Goal: Information Seeking & Learning: Learn about a topic

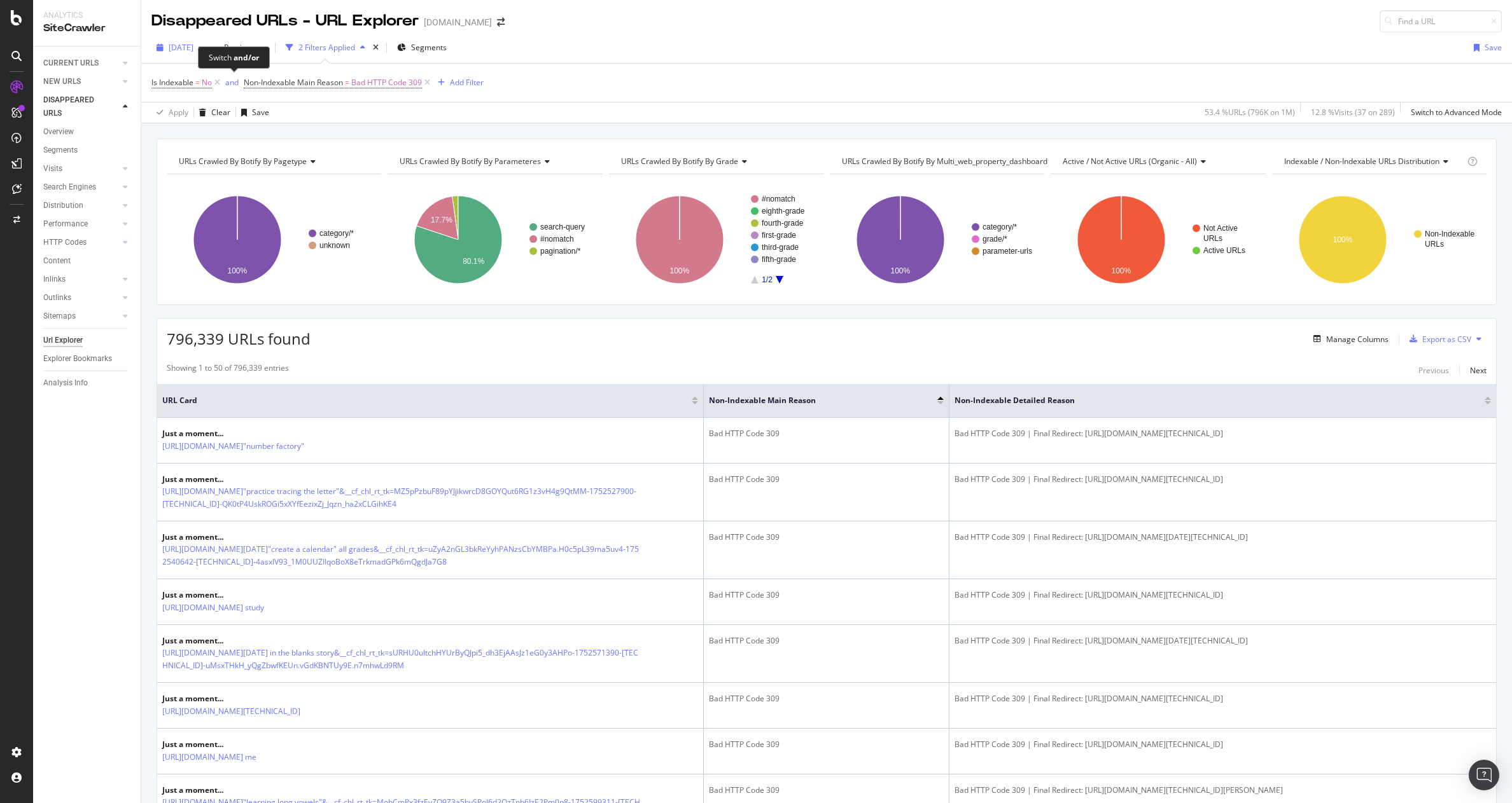
click at [187, 45] on span "[DATE]" at bounding box center [181, 47] width 25 height 11
click at [270, 47] on div "button" at bounding box center [262, 48] width 15 height 8
click at [573, 39] on div "[DATE] vs Previous 2 Filters Applied Segments Save" at bounding box center [826, 50] width 1370 height 26
click at [81, 80] on link "NEW URLS" at bounding box center [80, 81] width 76 height 13
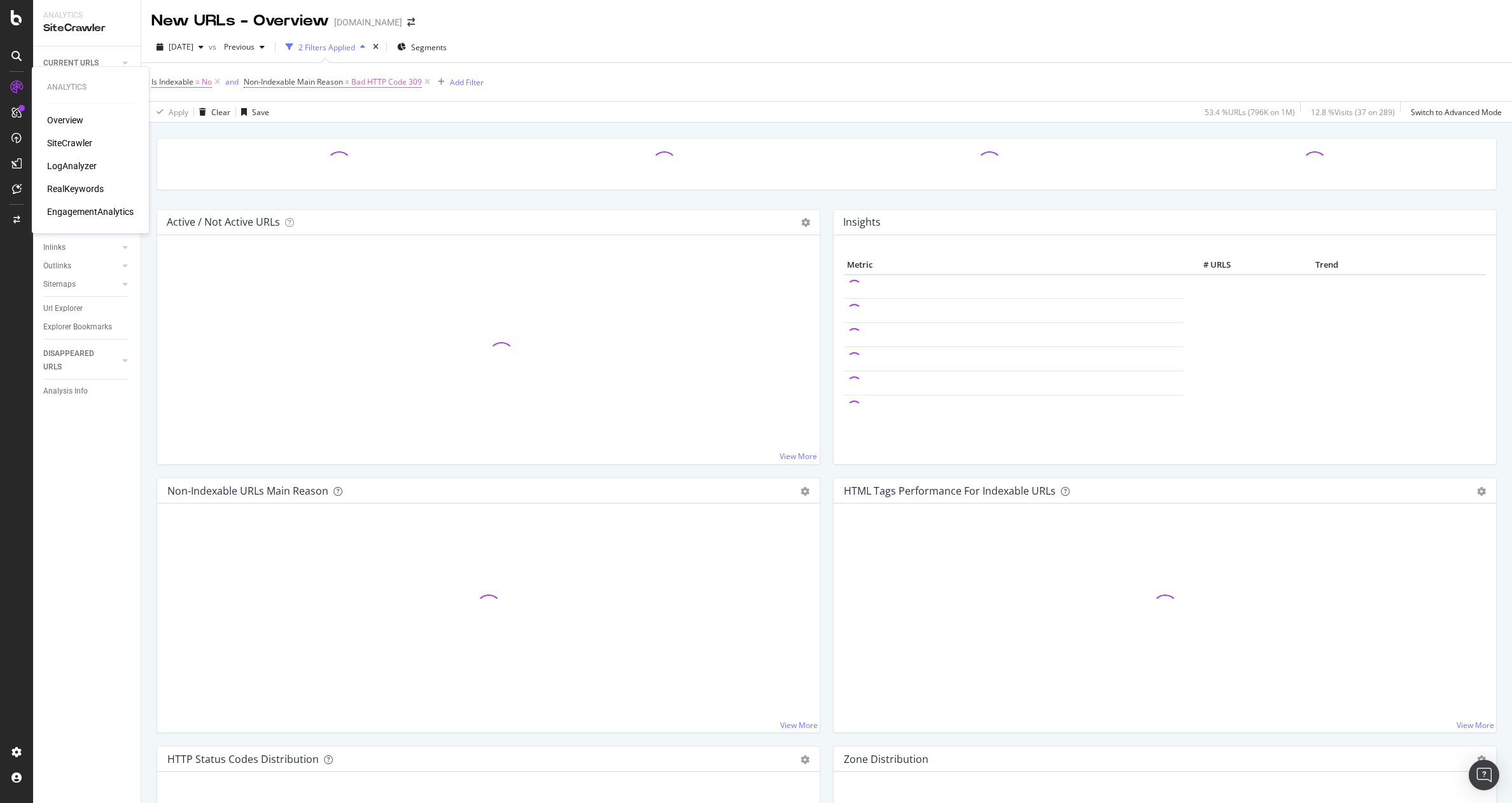
click at [88, 144] on div "SiteCrawler" at bounding box center [69, 143] width 45 height 12
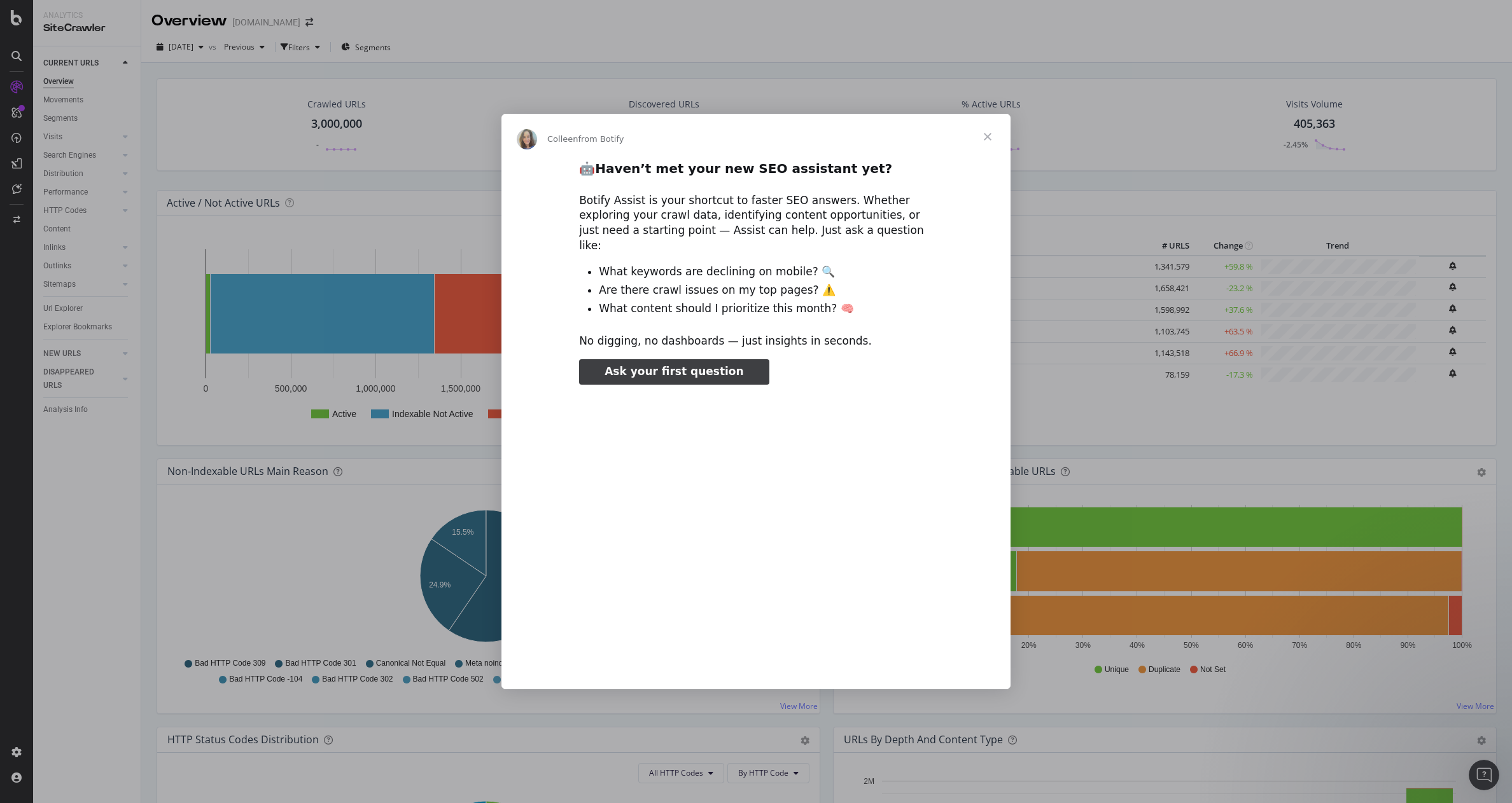
type input "78825"
click at [993, 145] on span "Close" at bounding box center [987, 137] width 46 height 46
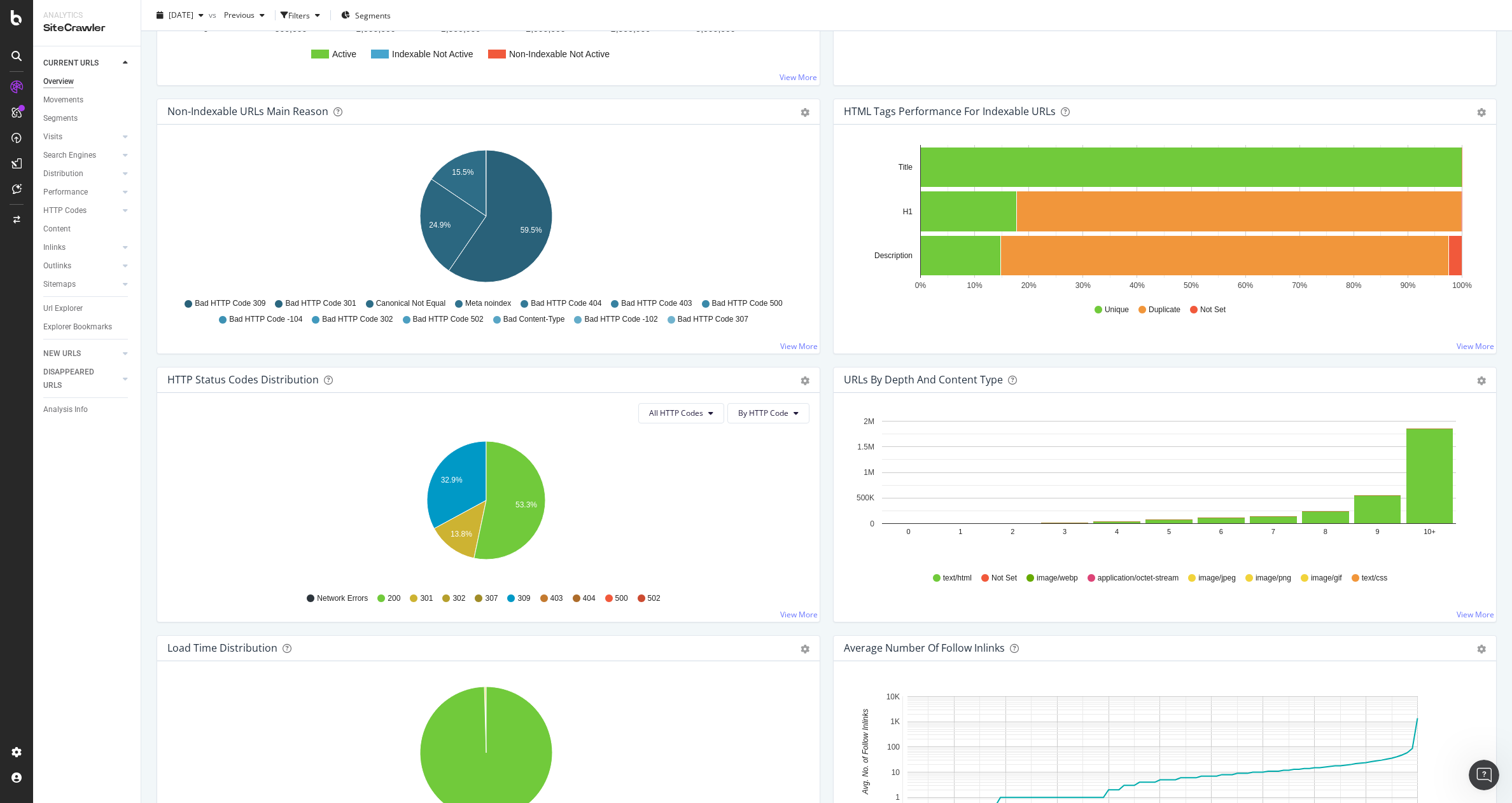
scroll to position [318, 0]
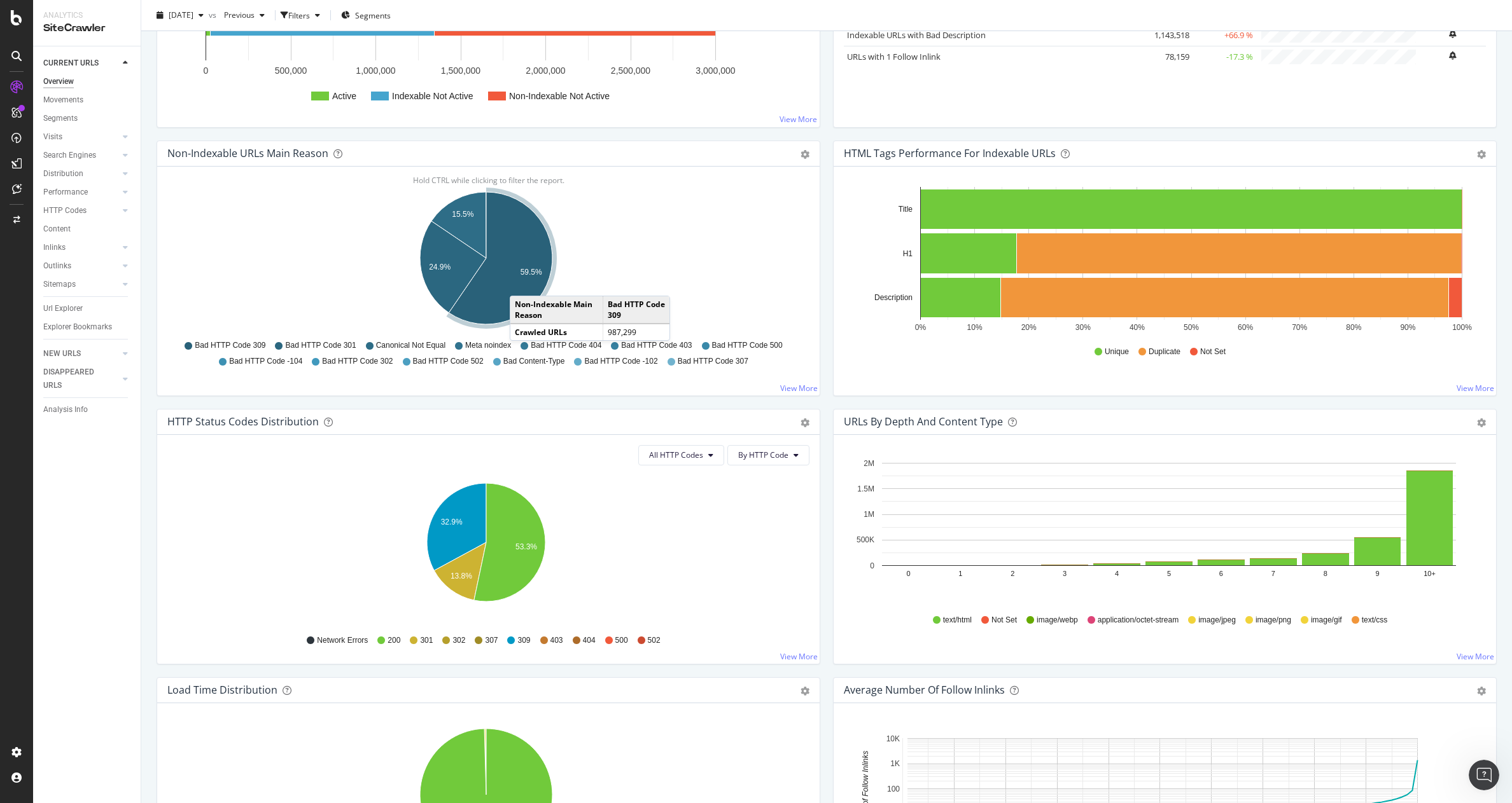
click at [523, 283] on icon "A chart." at bounding box center [500, 258] width 103 height 132
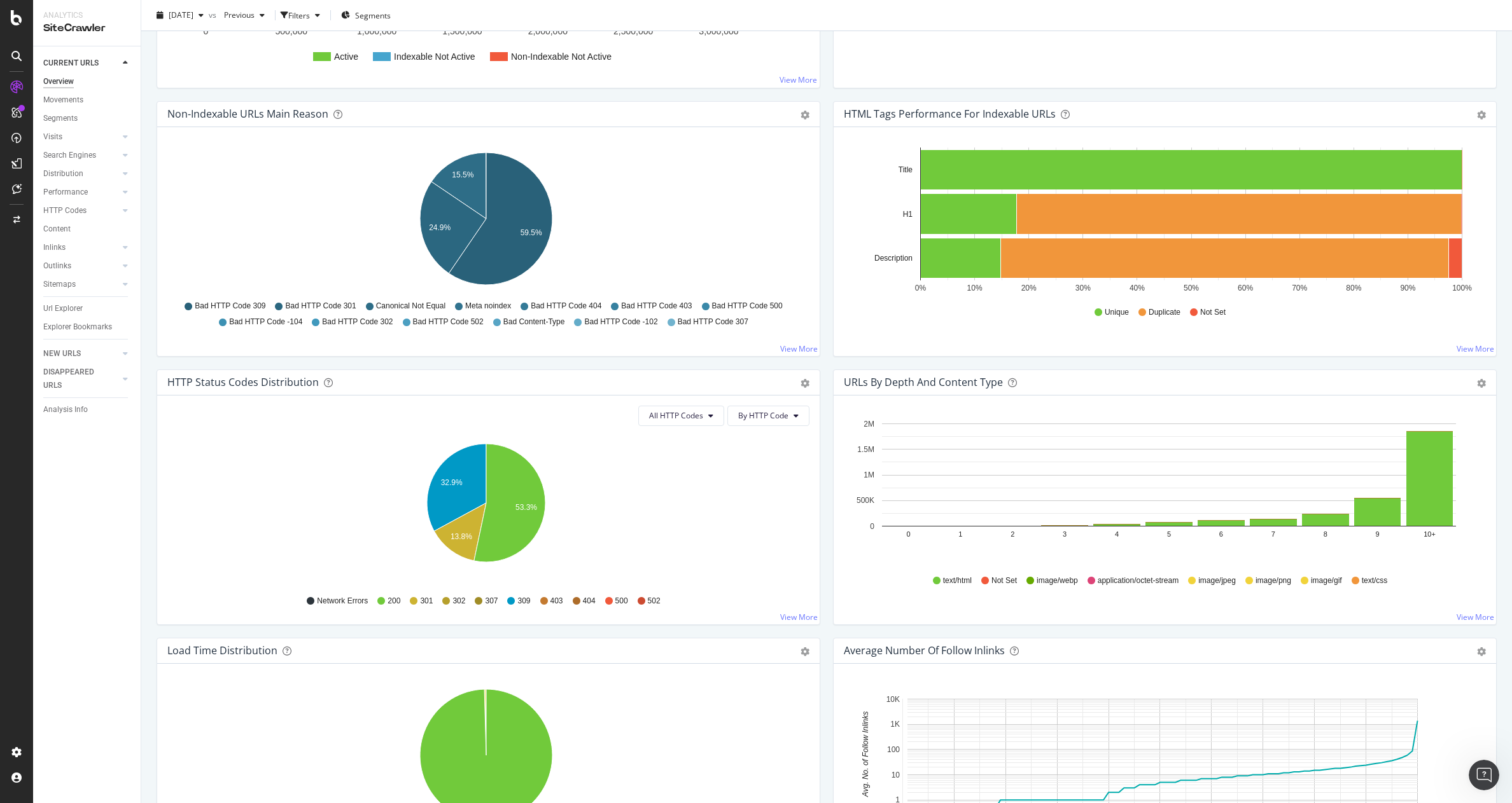
scroll to position [342, 0]
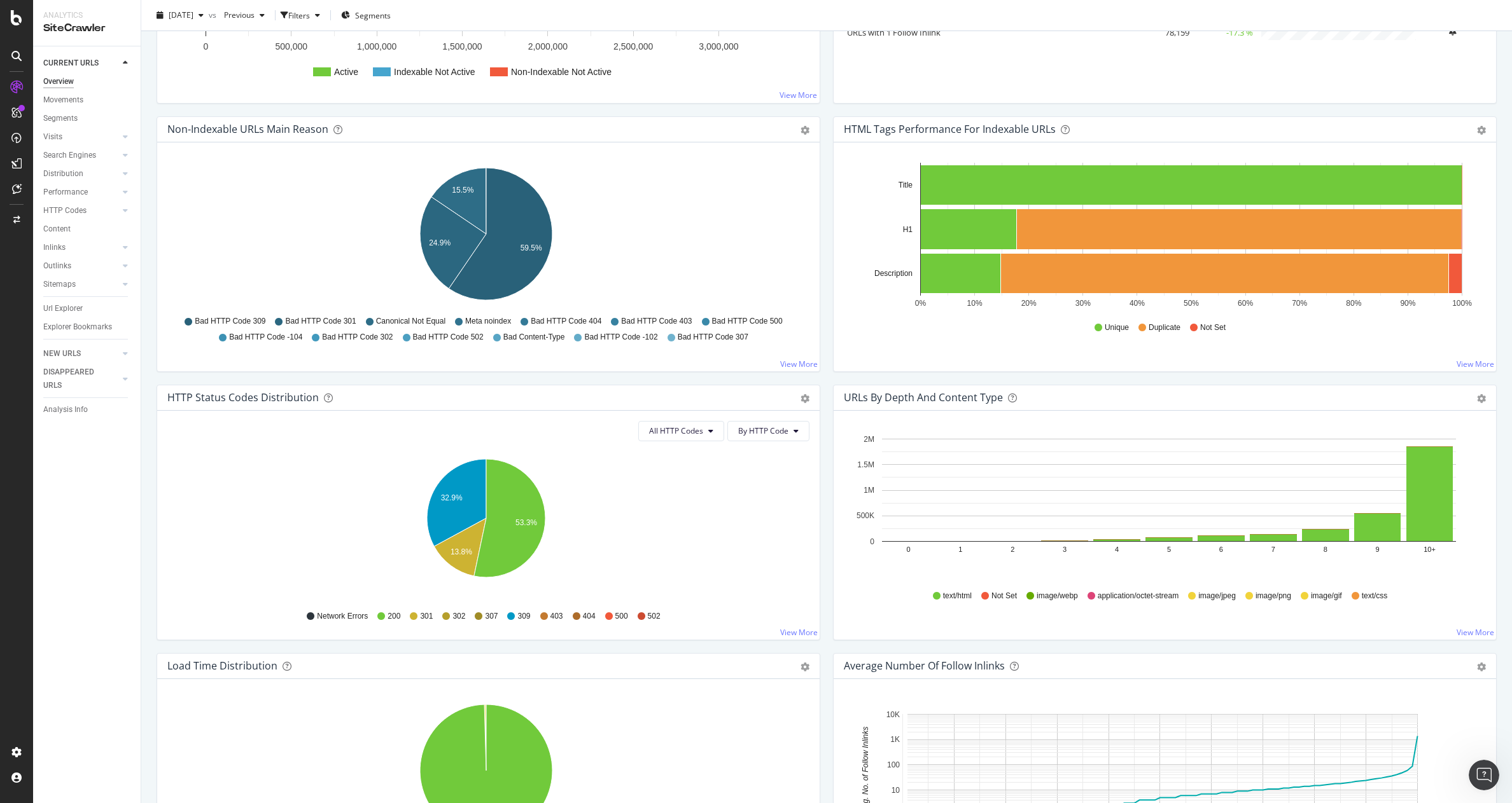
drag, startPoint x: 600, startPoint y: 0, endPoint x: 682, endPoint y: 114, distance: 140.4
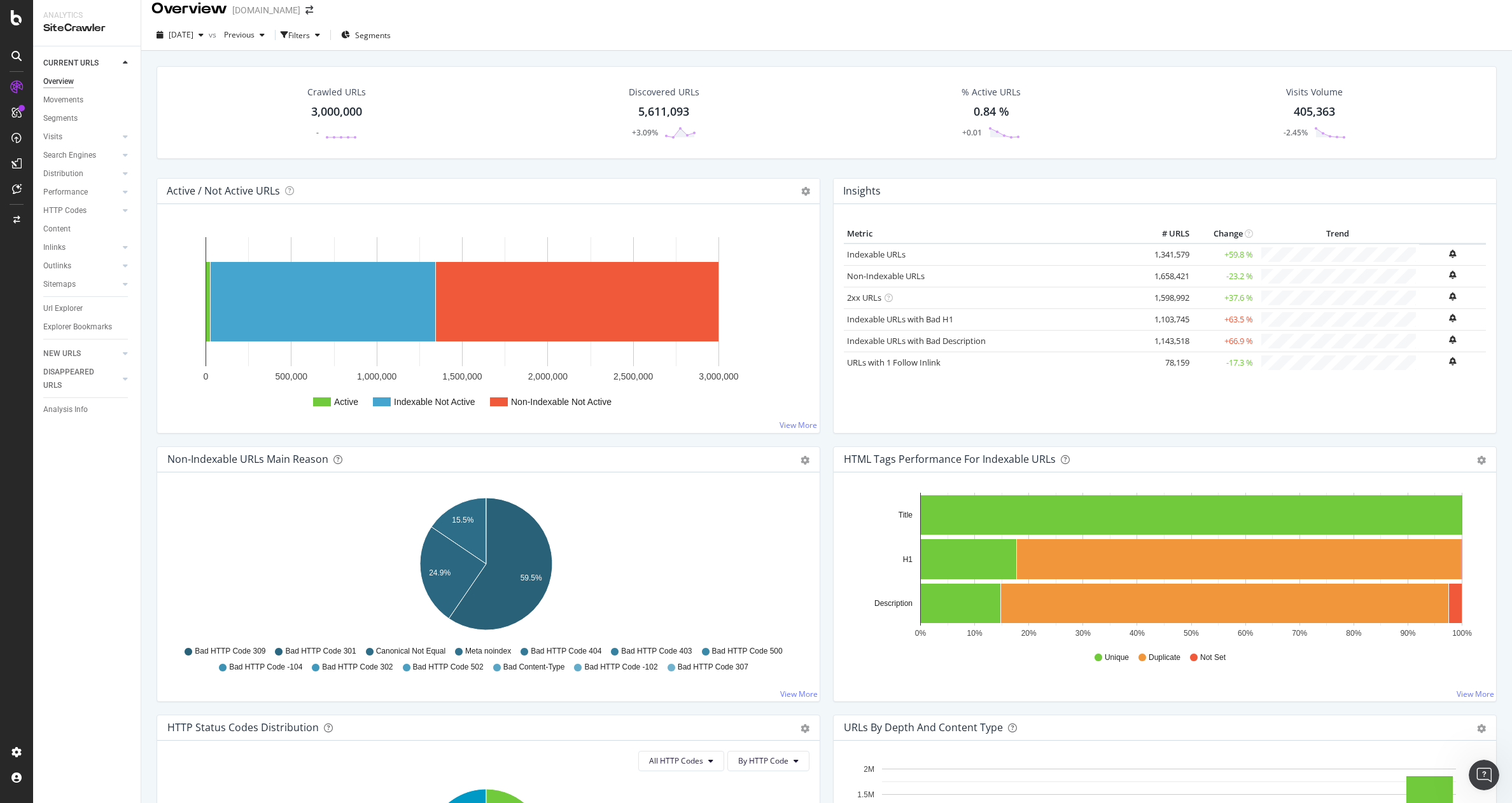
scroll to position [0, 0]
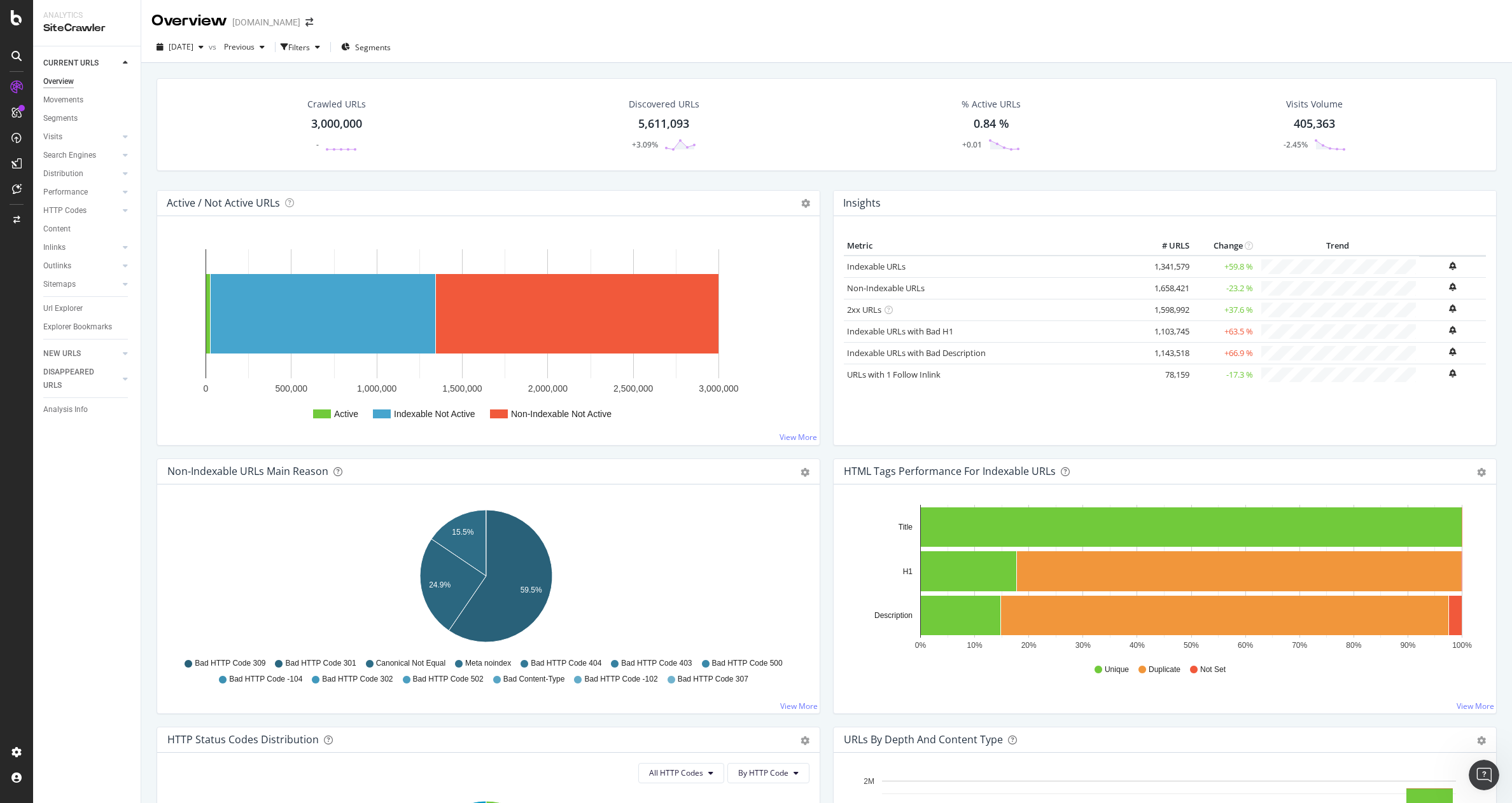
drag, startPoint x: 354, startPoint y: 0, endPoint x: 789, endPoint y: 39, distance: 436.7
click at [789, 39] on div "[DATE] vs Previous Filters Segments" at bounding box center [826, 50] width 1370 height 26
click at [88, 132] on link "Visits" at bounding box center [80, 137] width 76 height 13
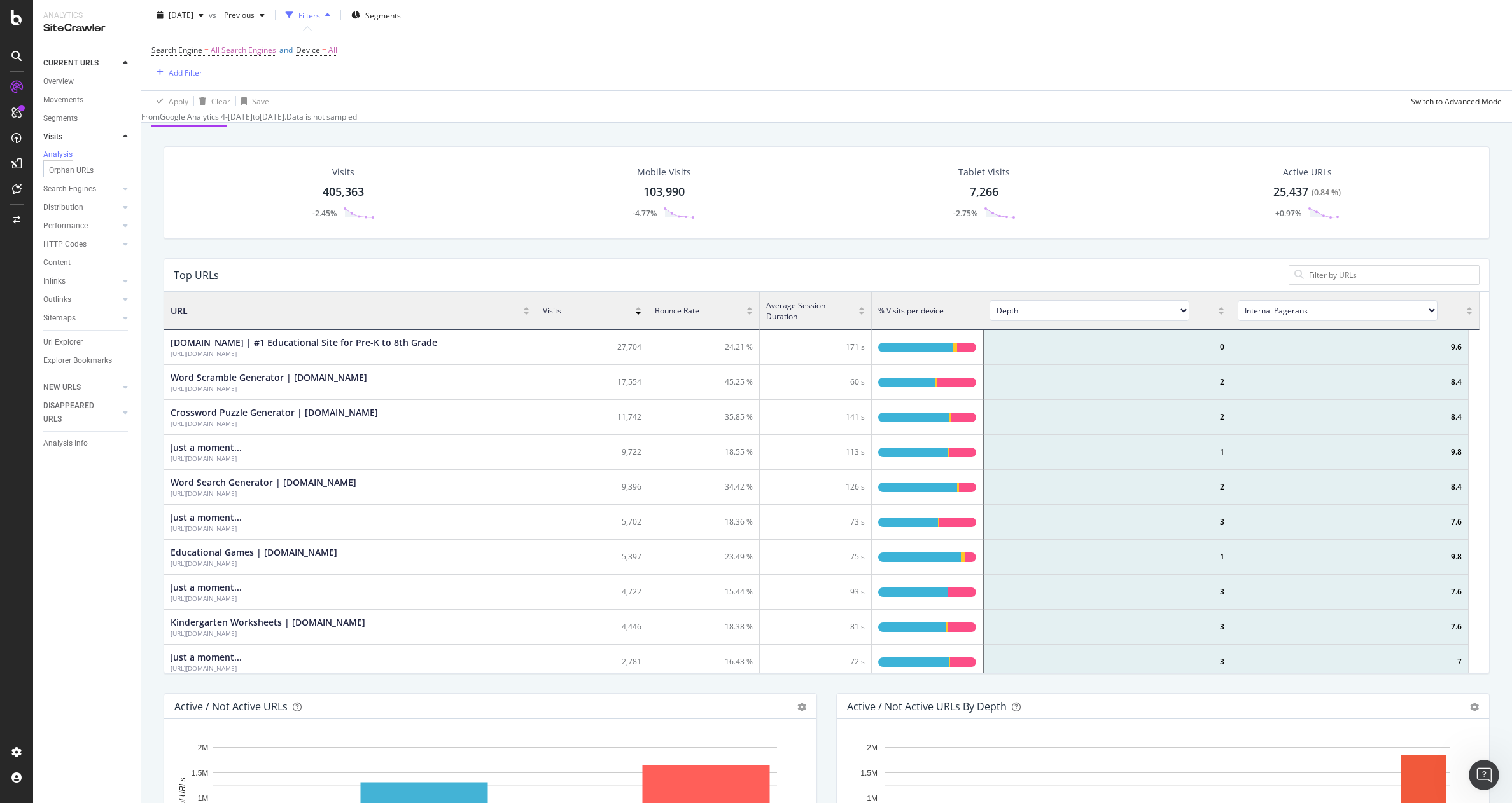
scroll to position [127, 0]
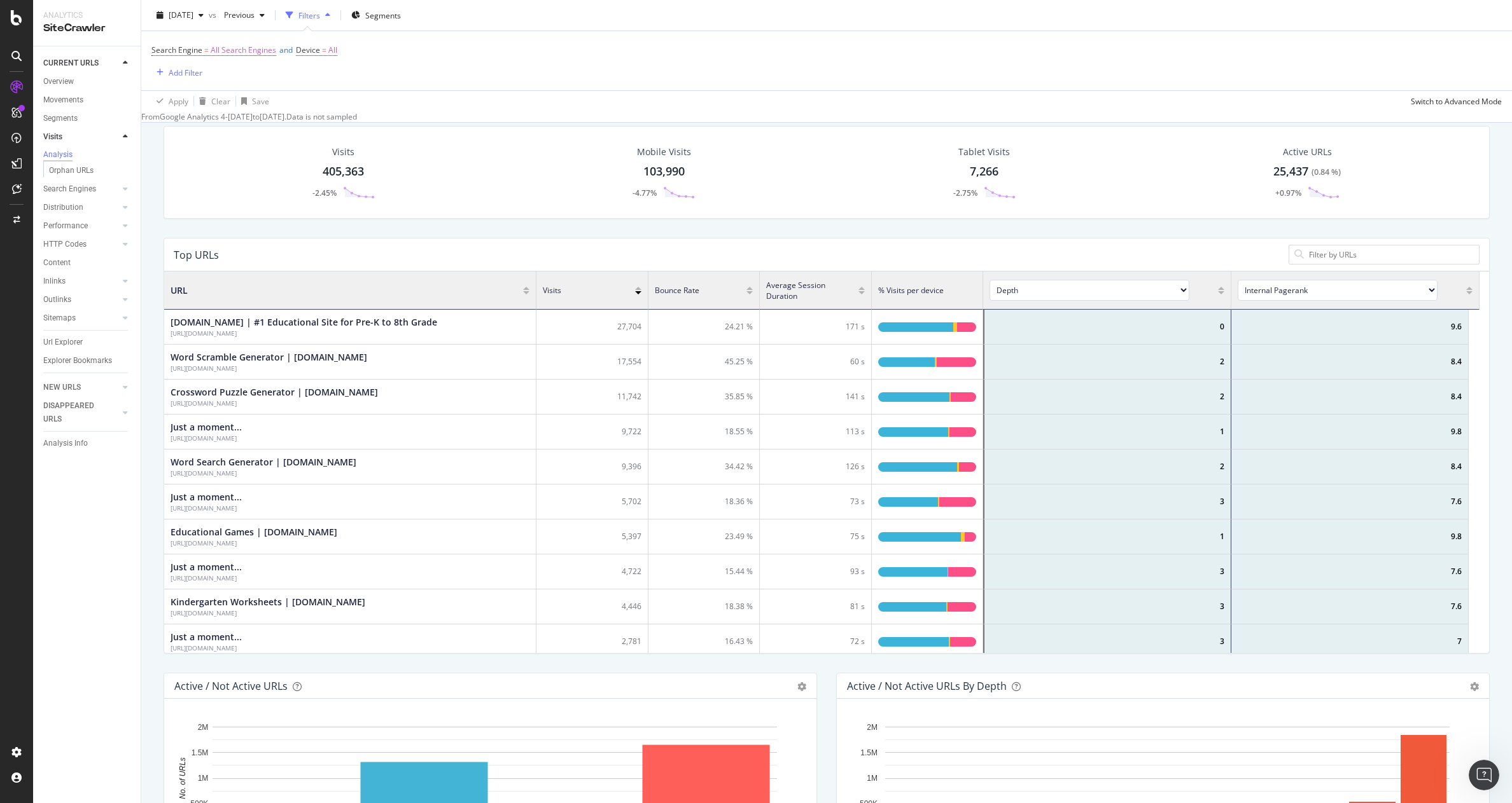
click at [1363, 289] on select "Internal Pagerank Is Indexable Non-Indexable Reason is Non-Self Canonical Tag N…" at bounding box center [1337, 290] width 200 height 21
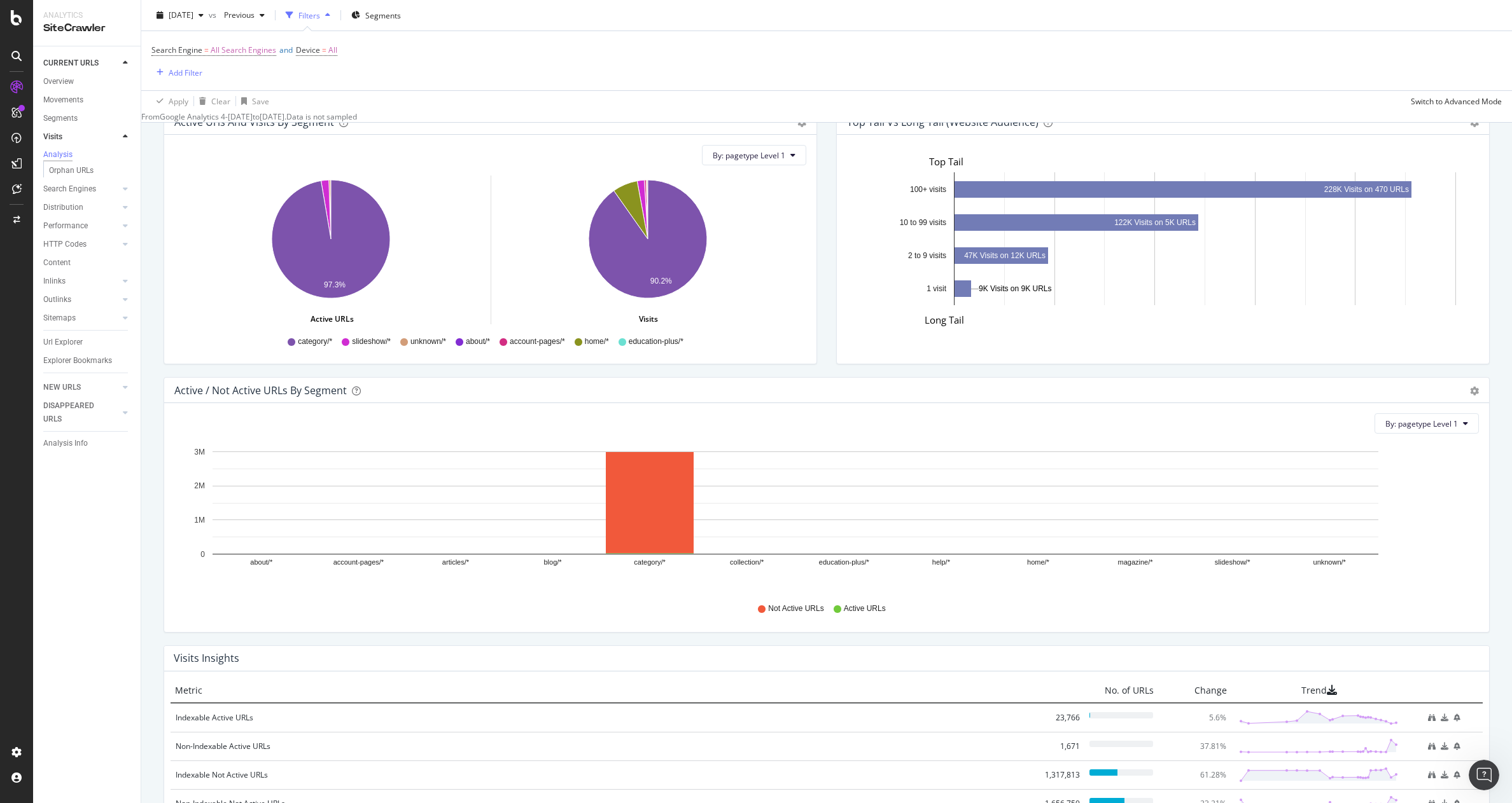
scroll to position [1209, 0]
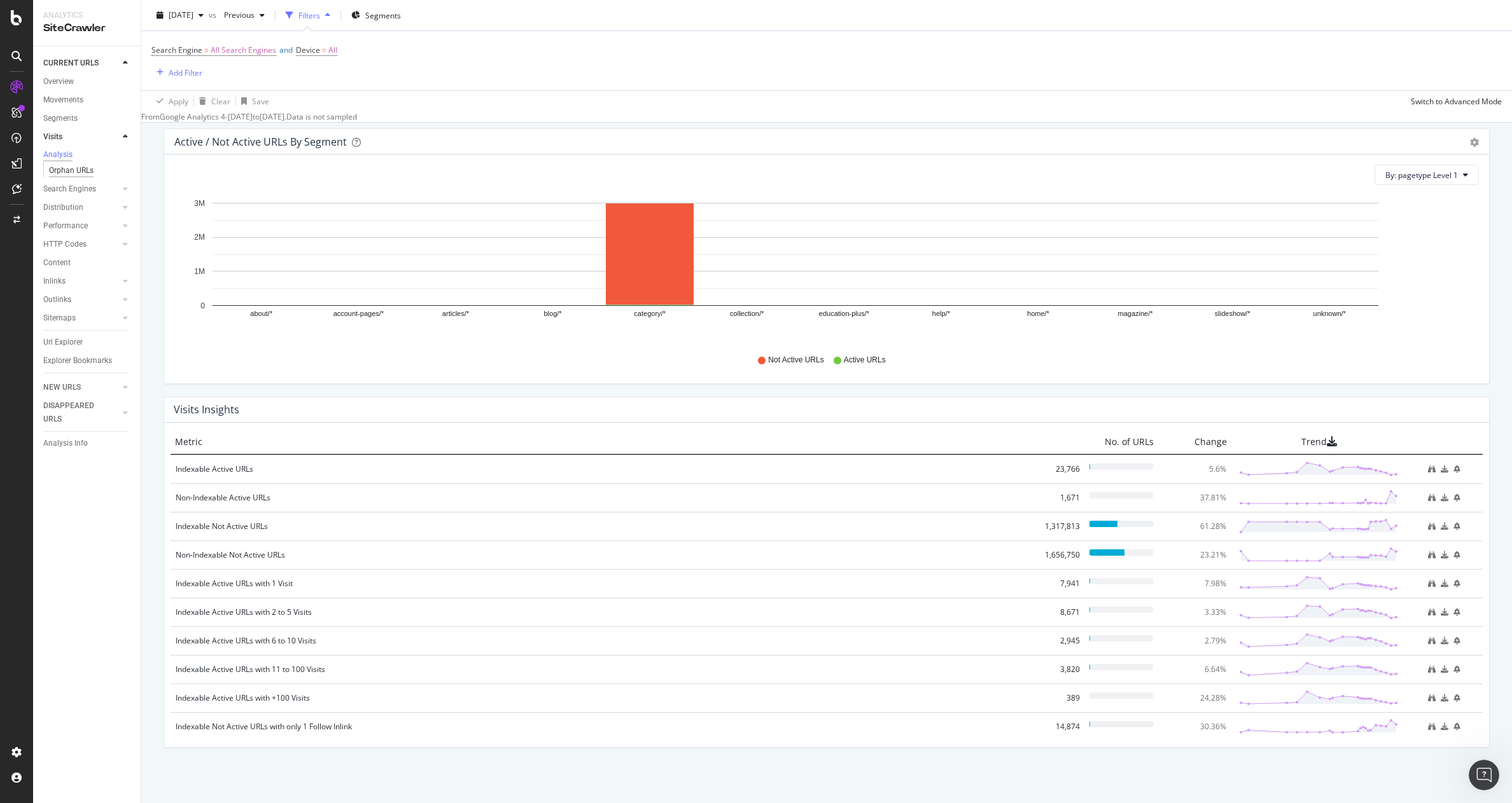
click at [87, 176] on div "Orphan URLs" at bounding box center [71, 170] width 45 height 13
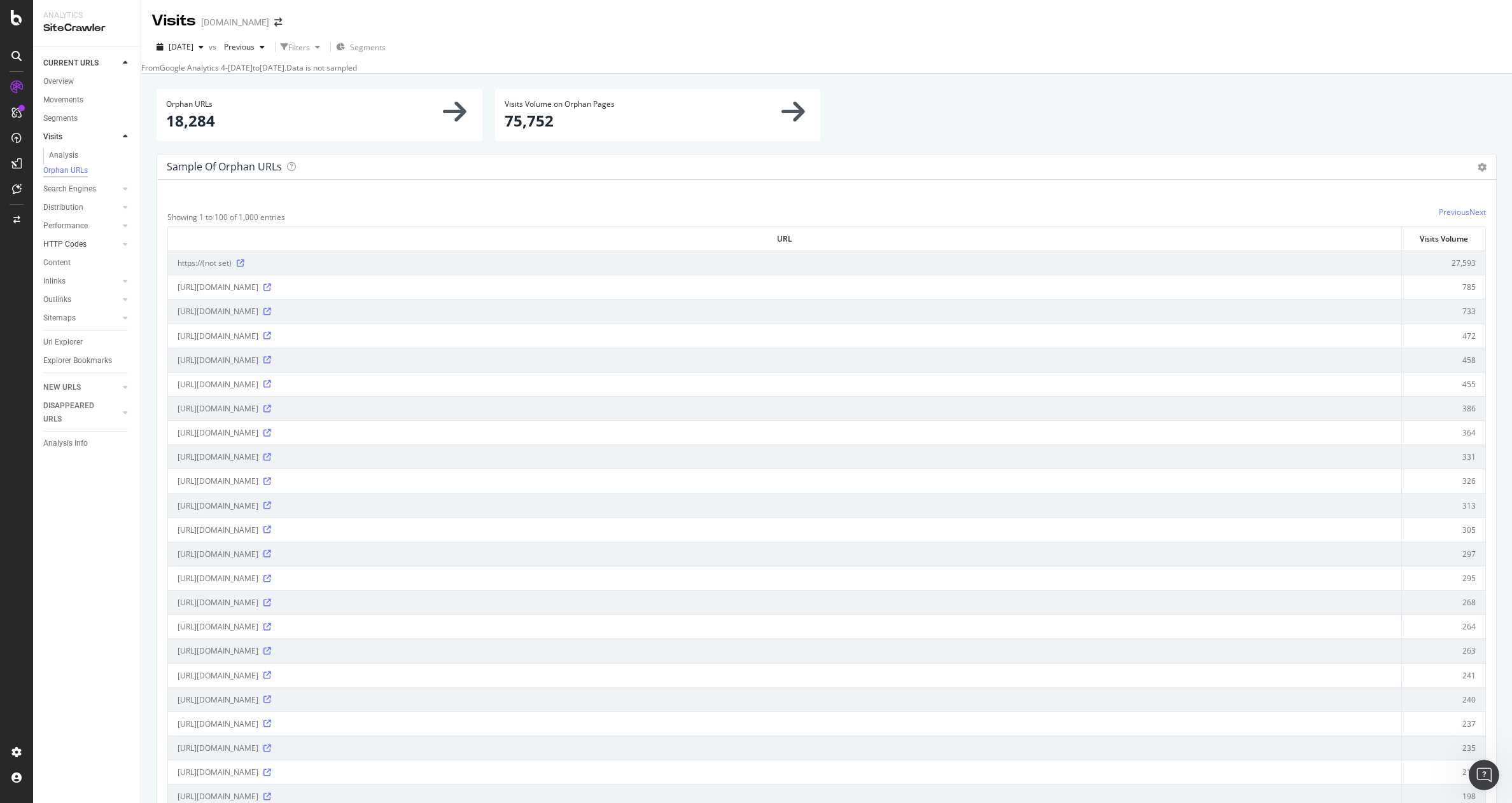
click at [104, 247] on link "HTTP Codes" at bounding box center [80, 245] width 76 height 13
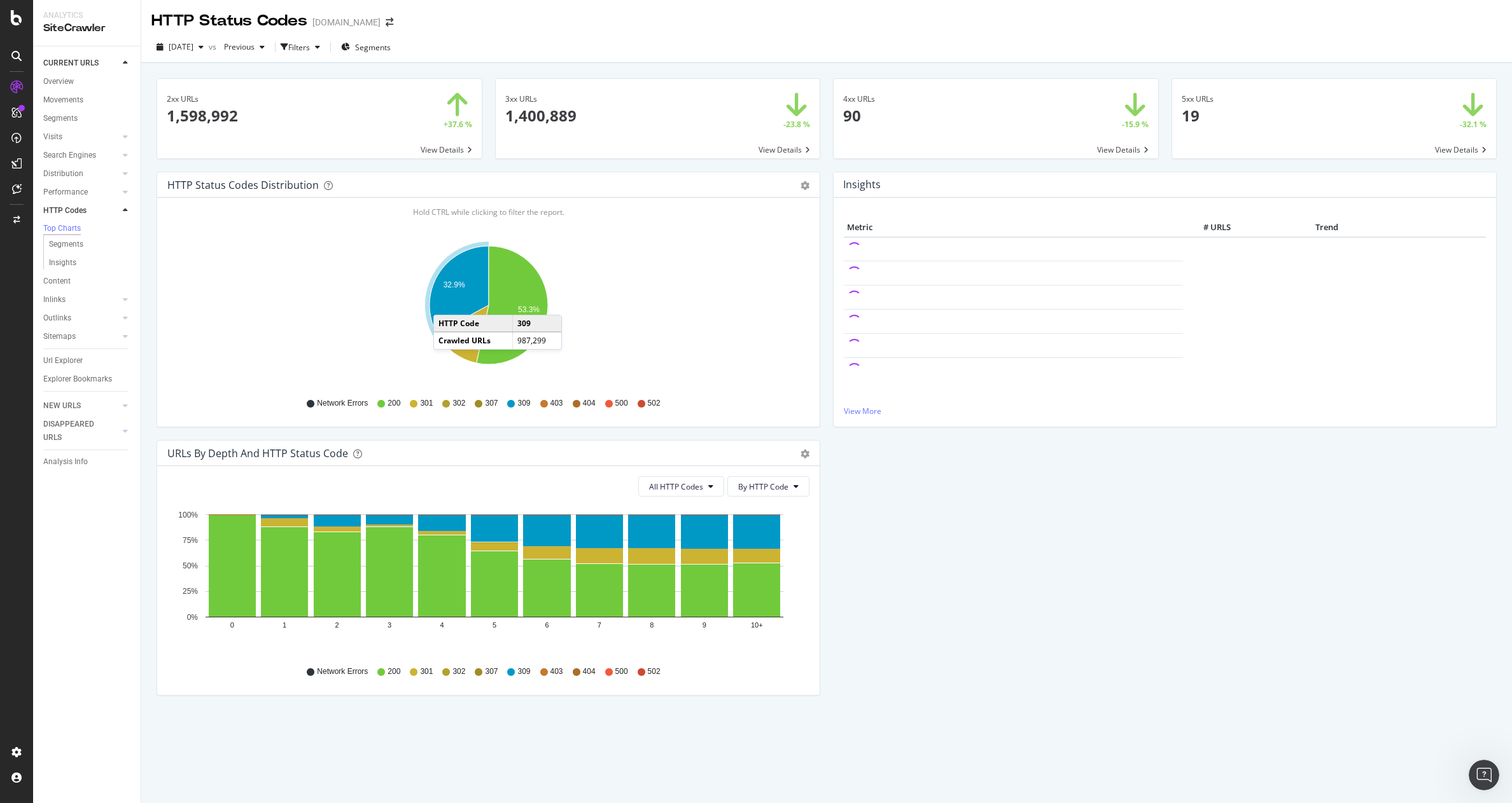
click at [446, 302] on icon "A chart." at bounding box center [460, 289] width 59 height 87
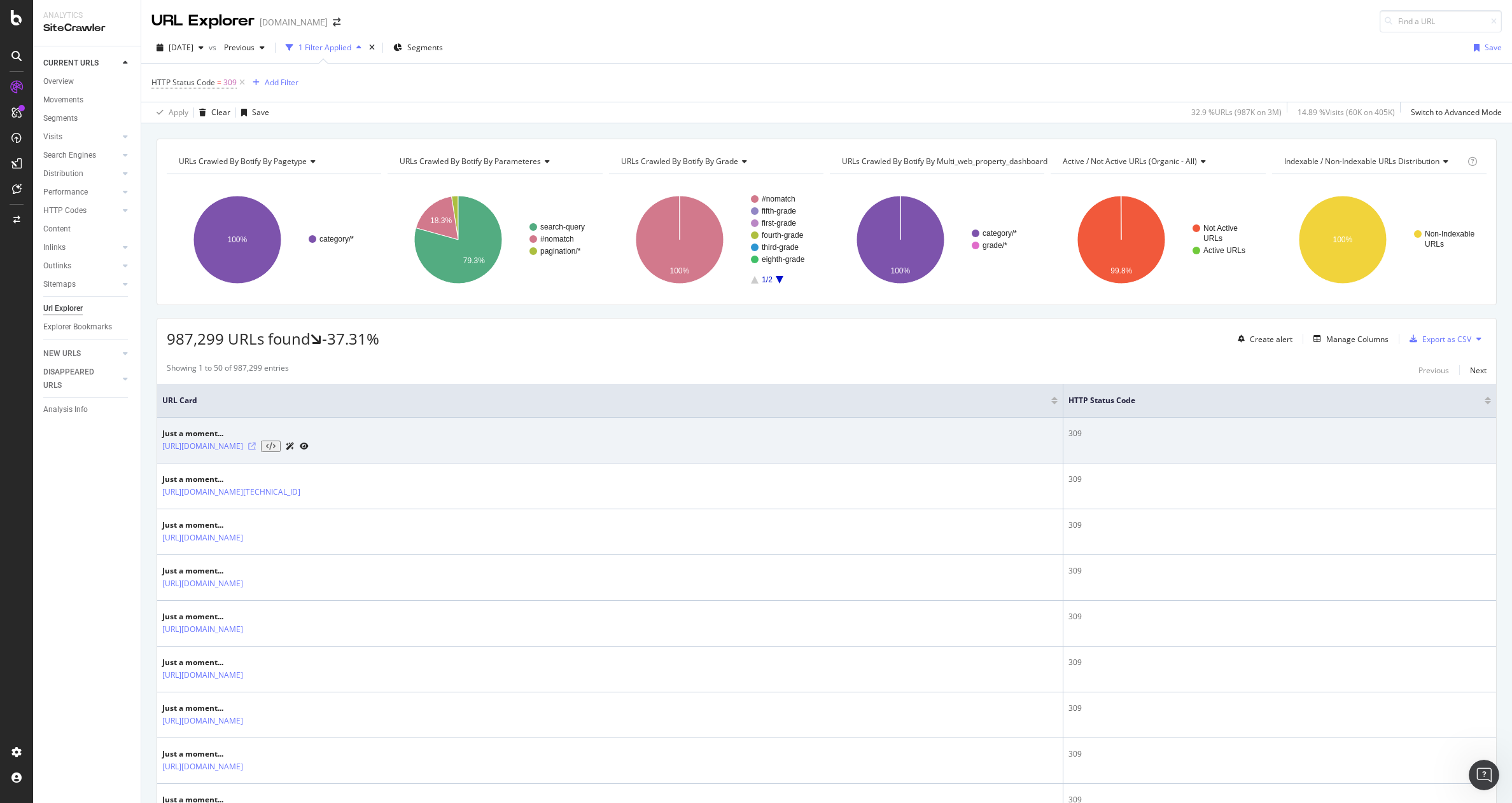
click at [256, 448] on icon at bounding box center [252, 446] width 8 height 8
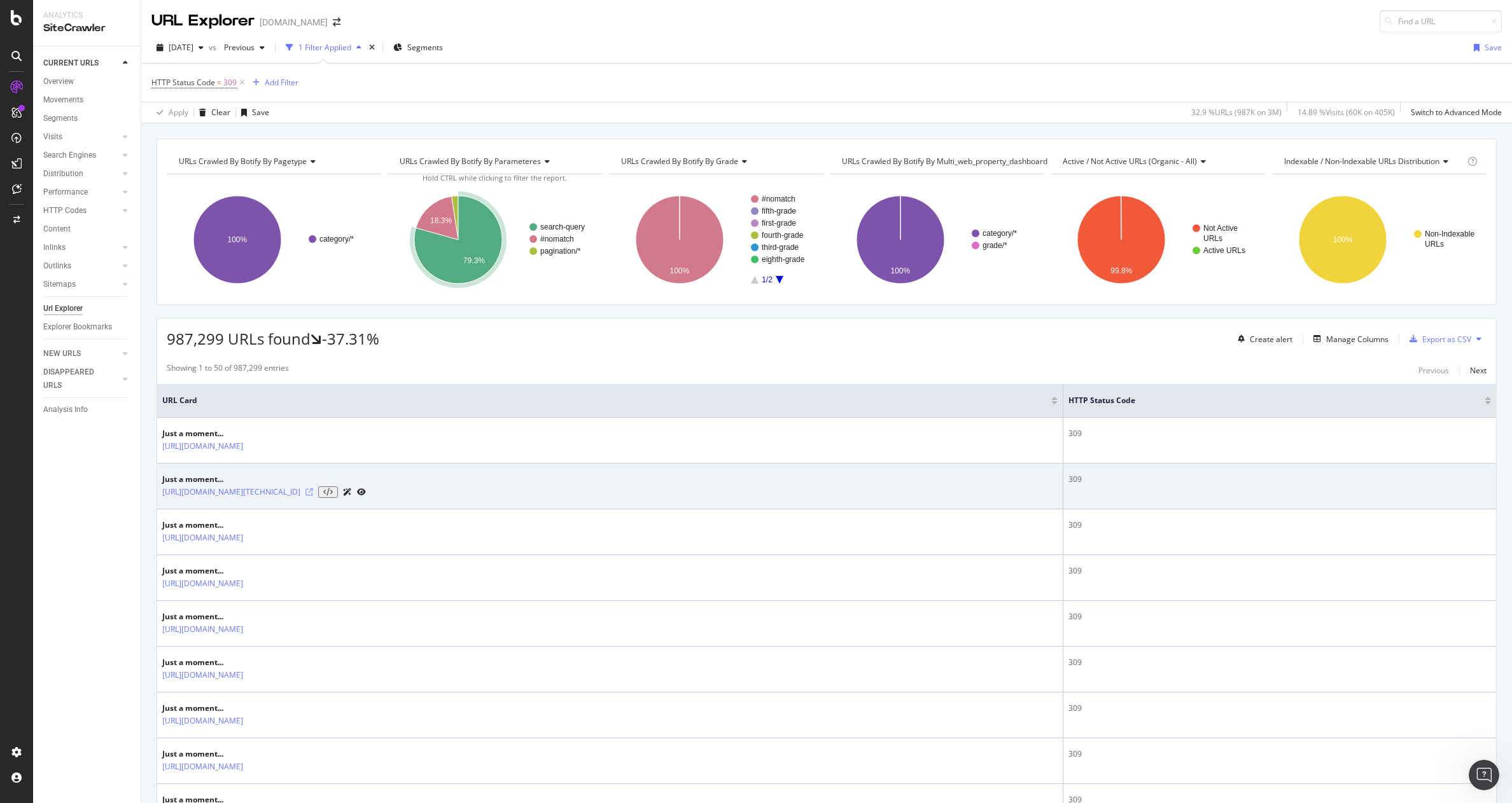
click at [313, 493] on icon at bounding box center [309, 492] width 8 height 8
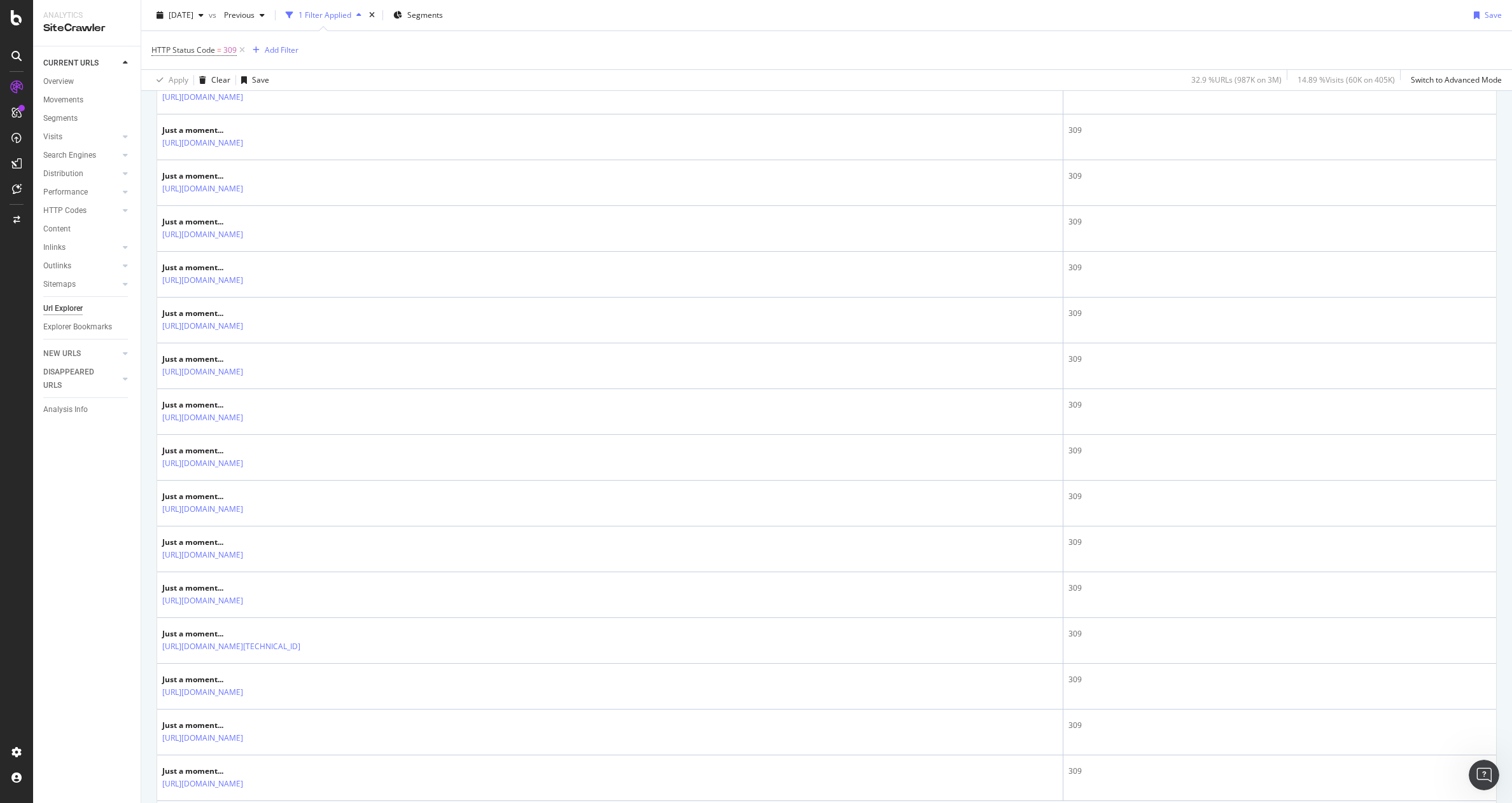
scroll to position [1977, 0]
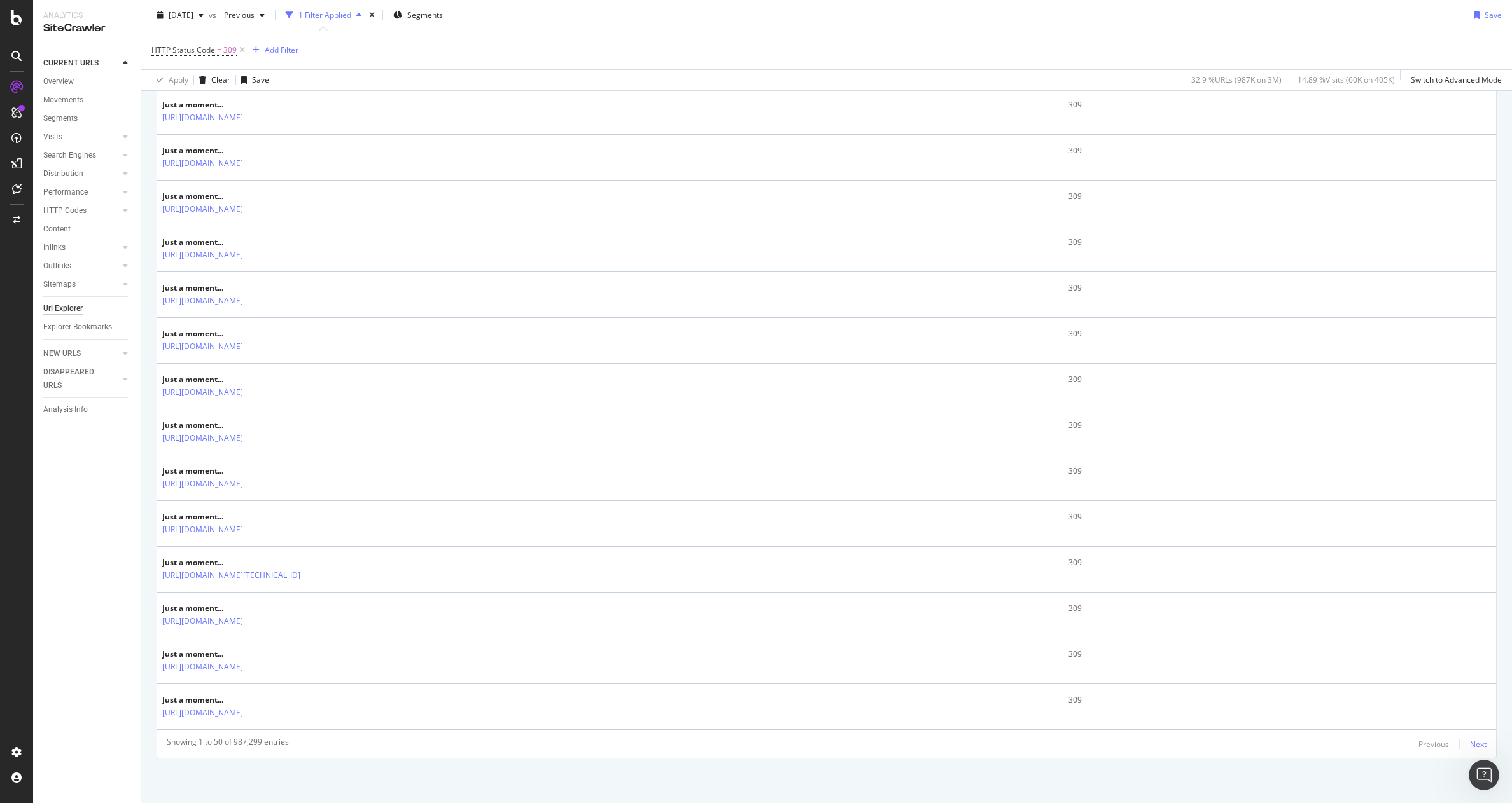
click at [1470, 746] on div "Next" at bounding box center [1478, 744] width 16 height 11
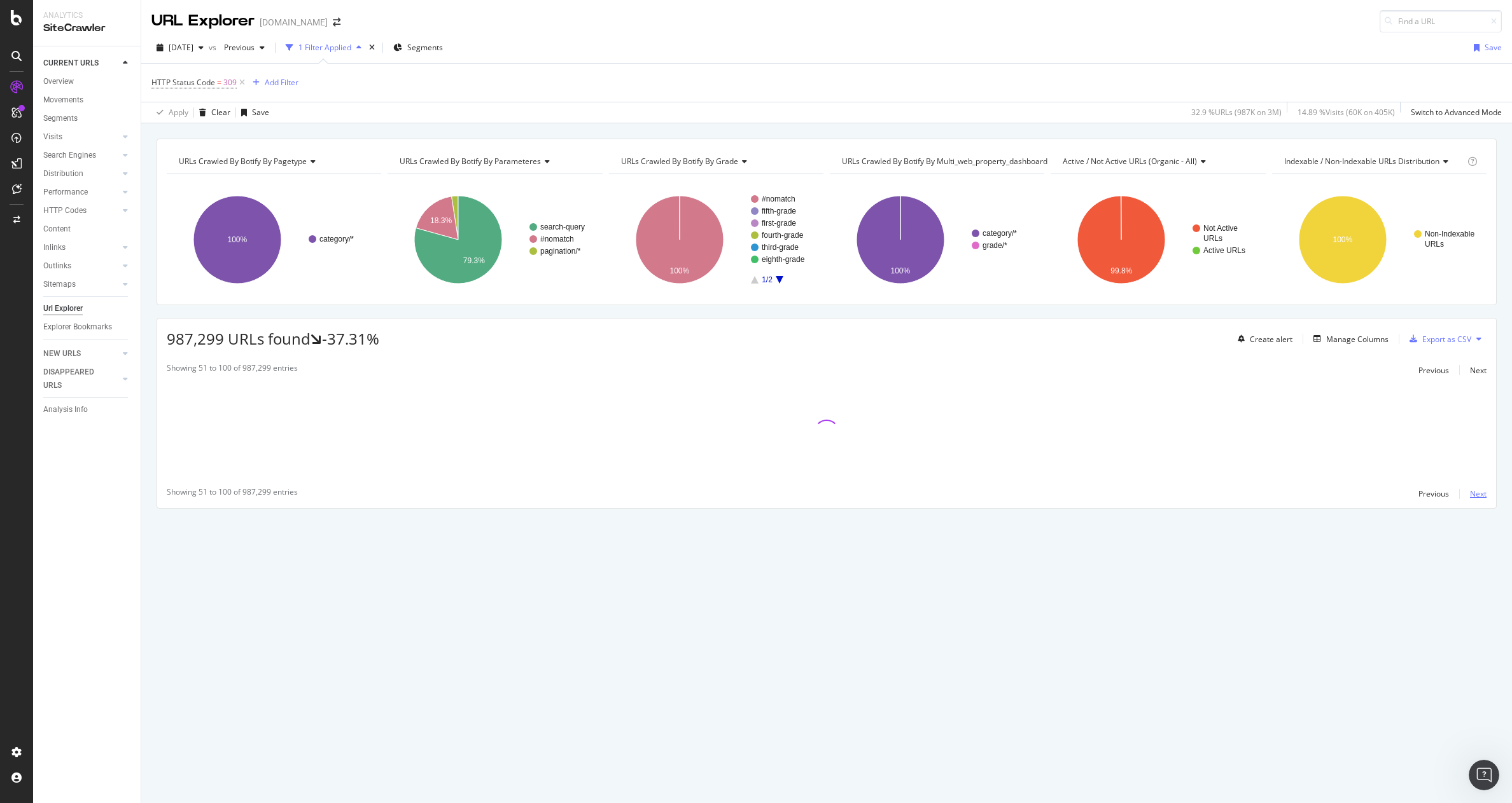
scroll to position [0, 0]
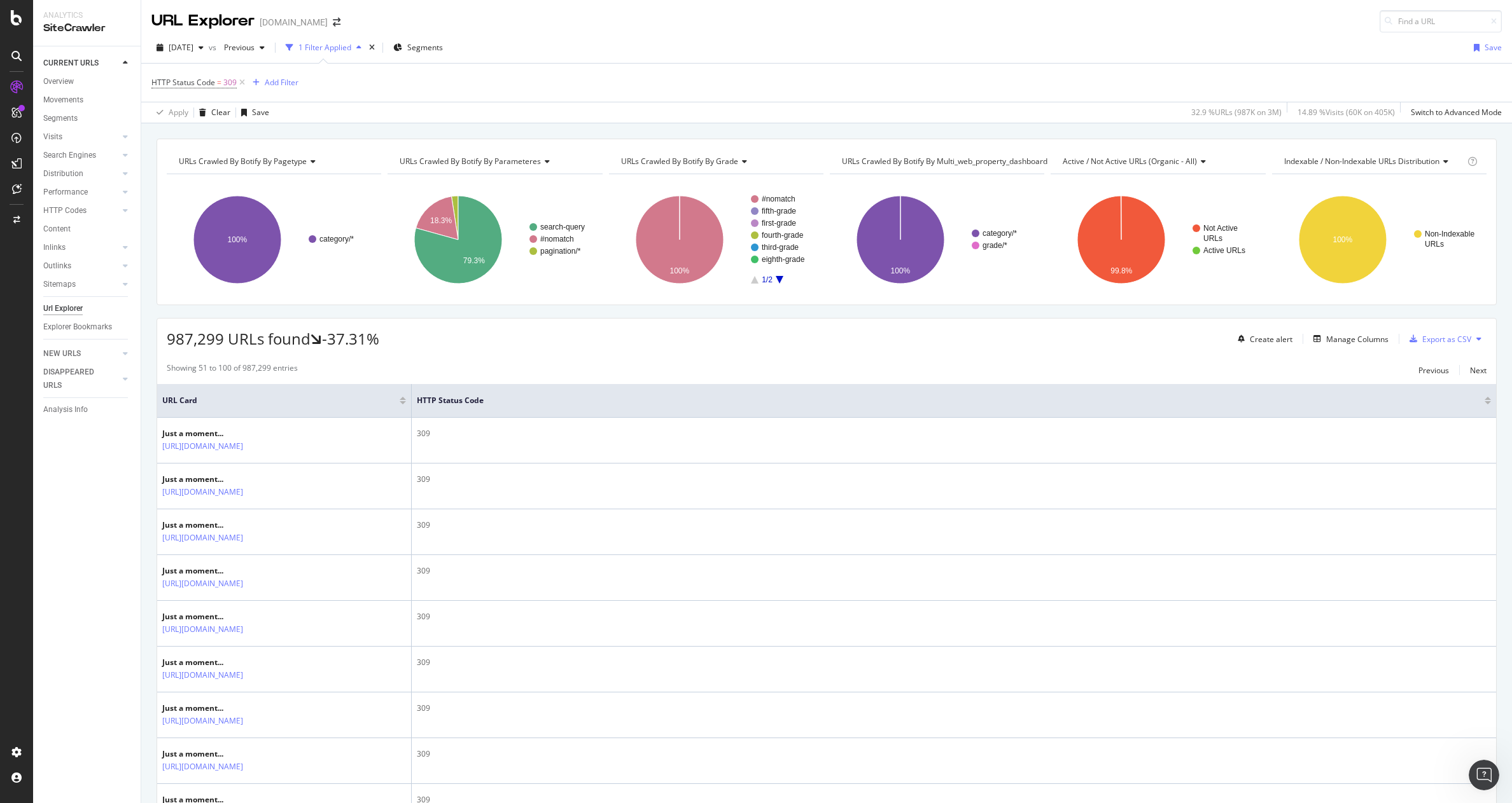
drag, startPoint x: 82, startPoint y: 245, endPoint x: 79, endPoint y: 257, distance: 12.4
click at [82, 245] on link "Inlinks" at bounding box center [80, 248] width 76 height 13
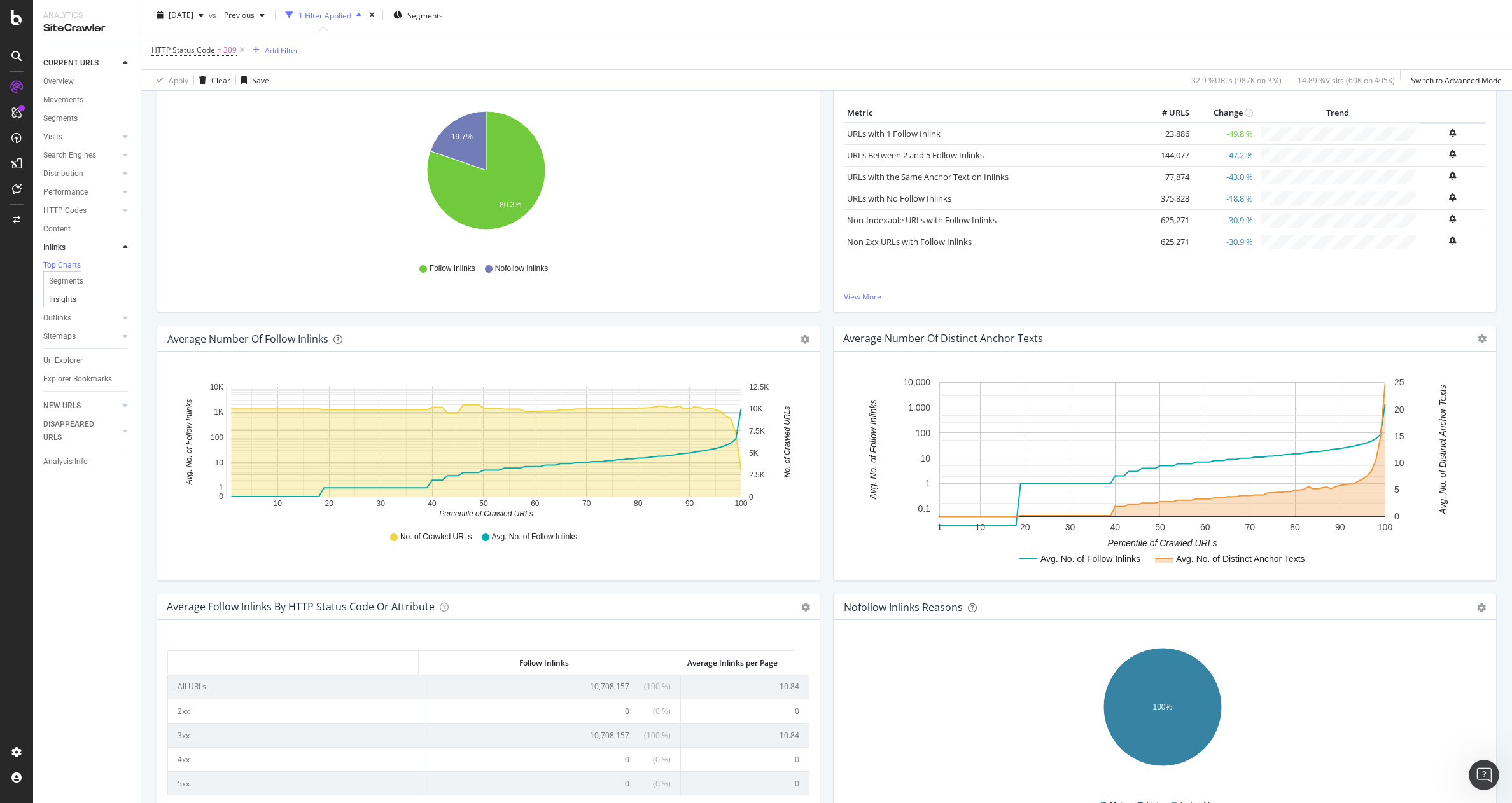
scroll to position [150, 0]
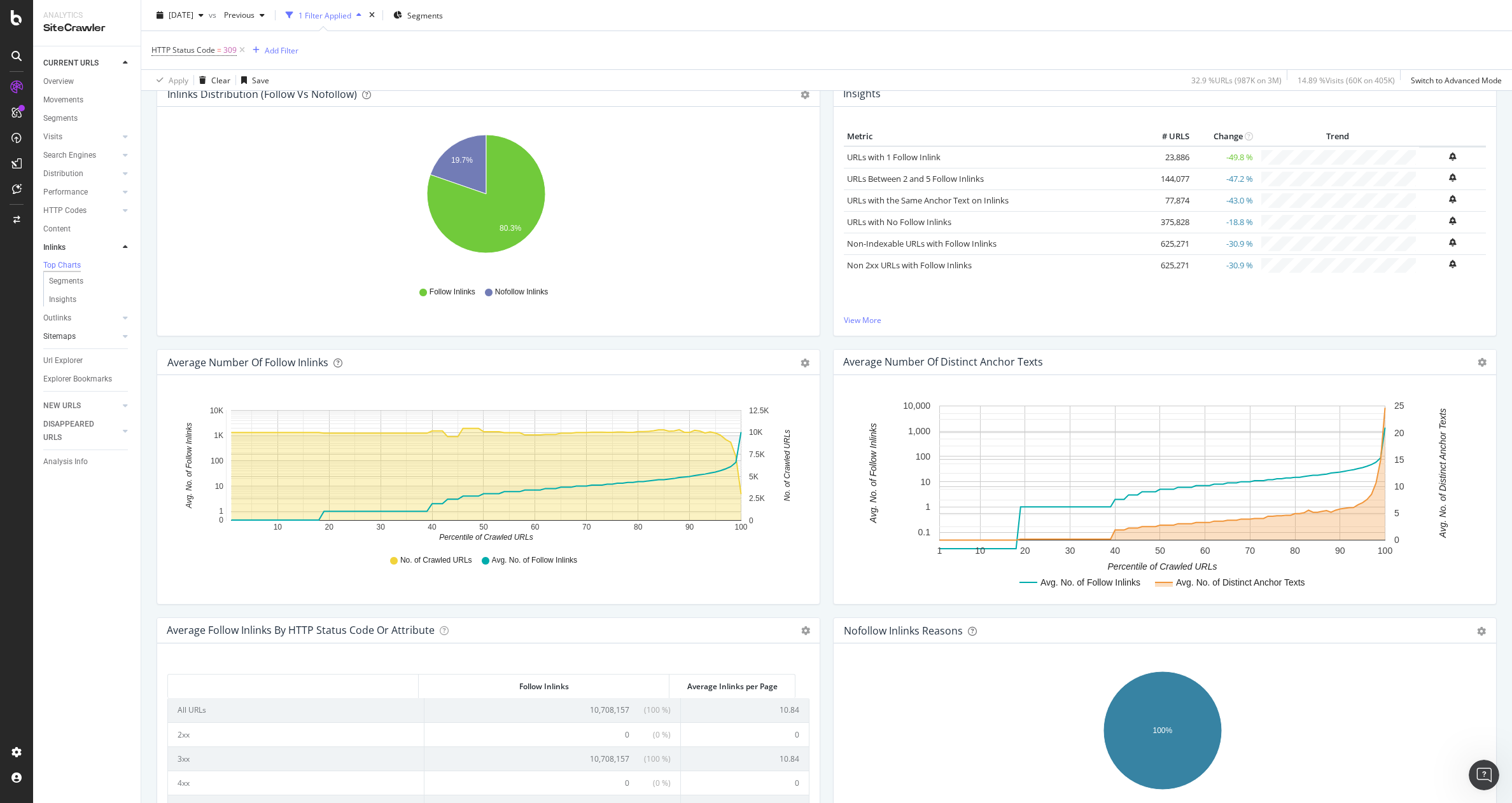
click at [88, 339] on link "Sitemaps" at bounding box center [80, 337] width 76 height 13
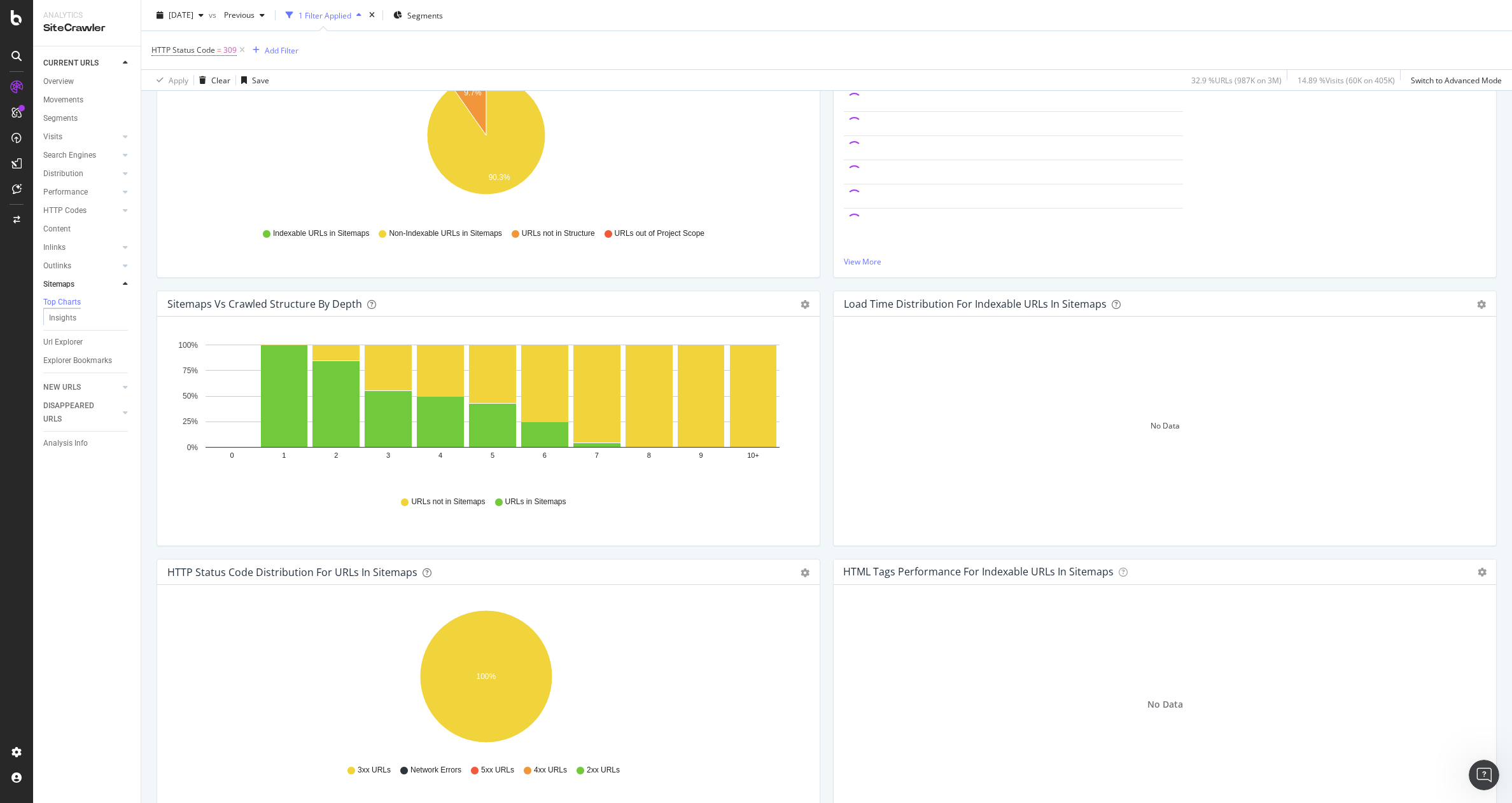
scroll to position [190, 0]
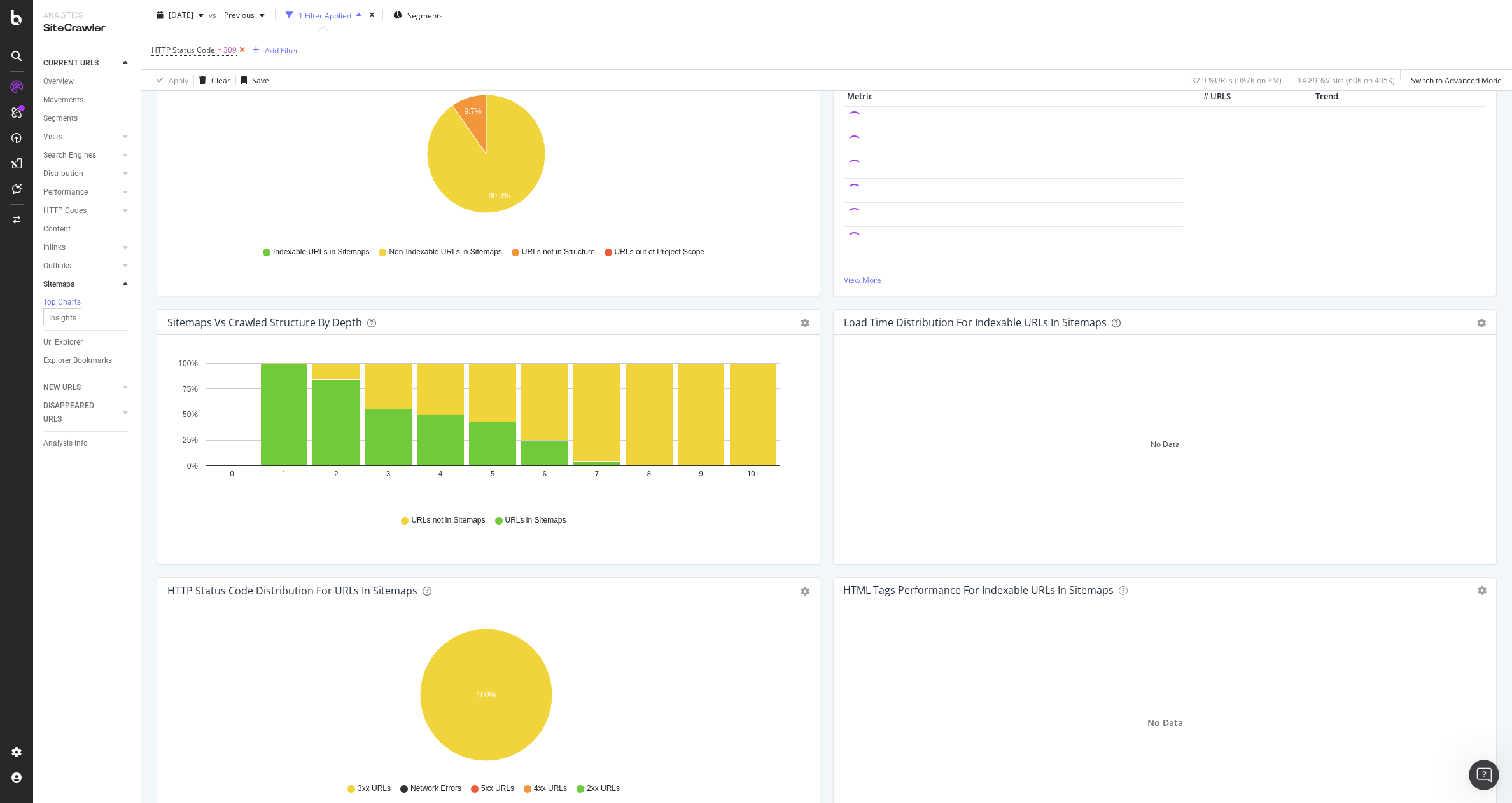
click at [238, 52] on icon at bounding box center [241, 50] width 11 height 12
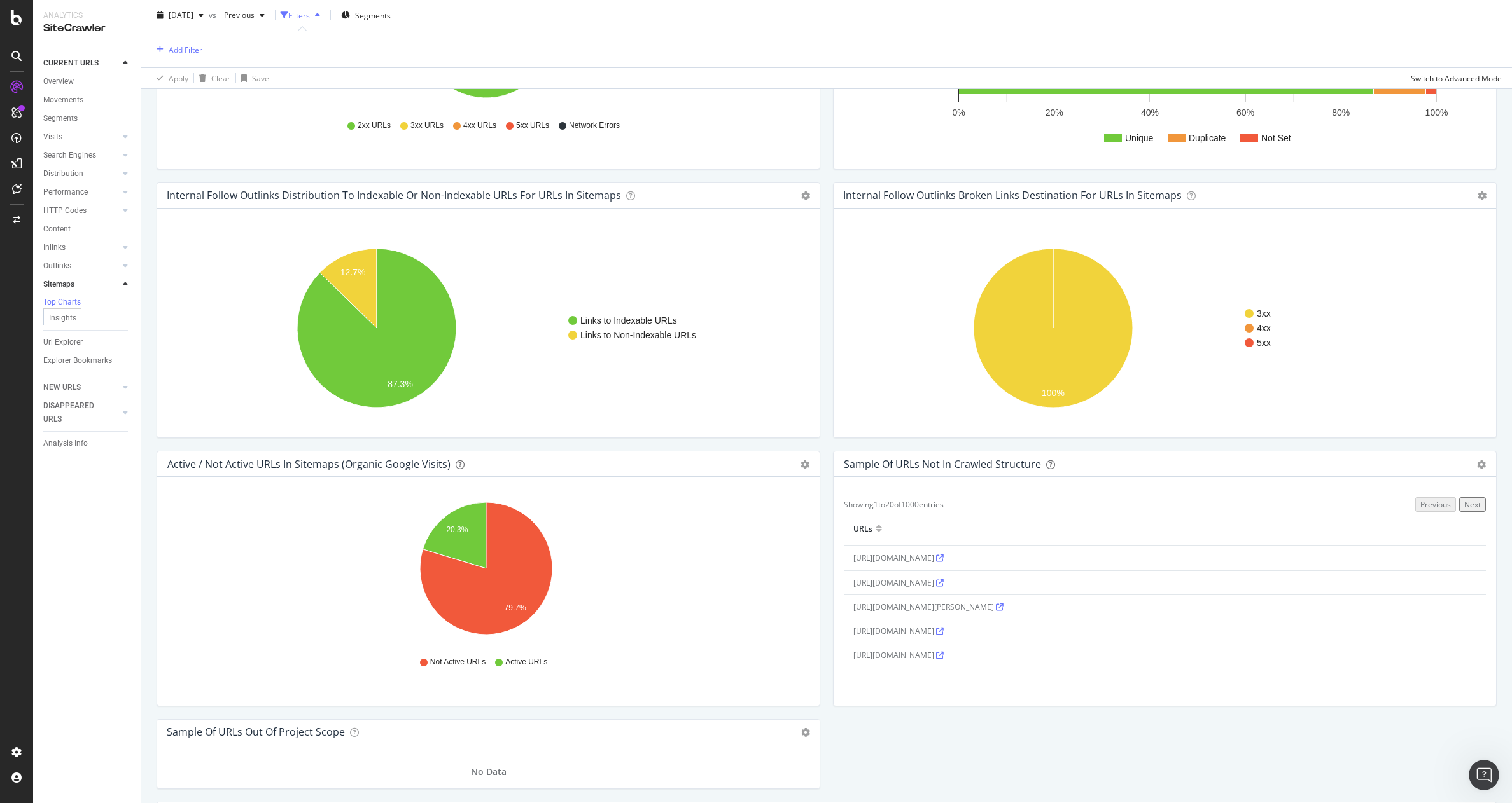
scroll to position [890, 0]
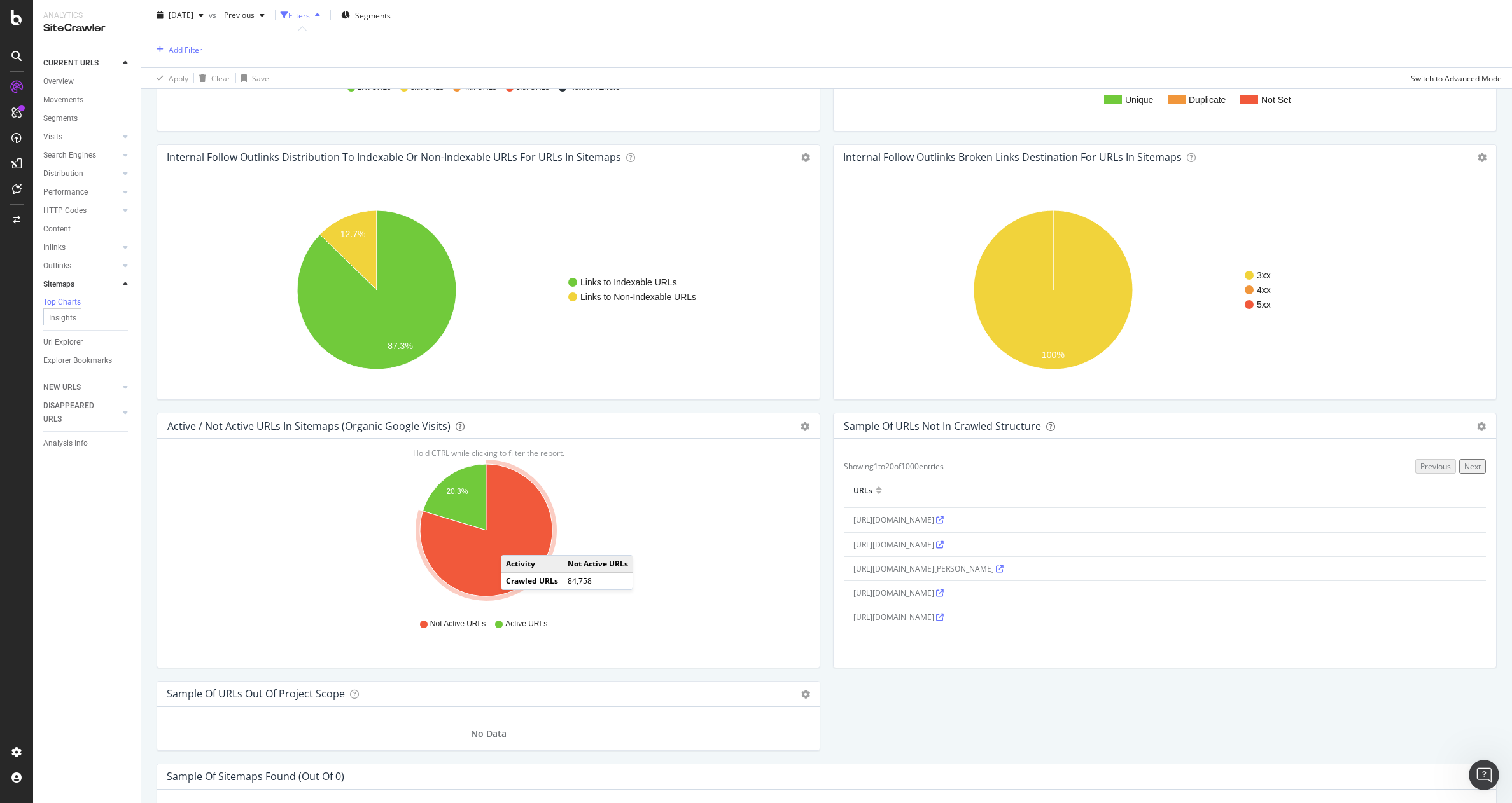
click at [513, 543] on icon "A chart." at bounding box center [486, 530] width 132 height 132
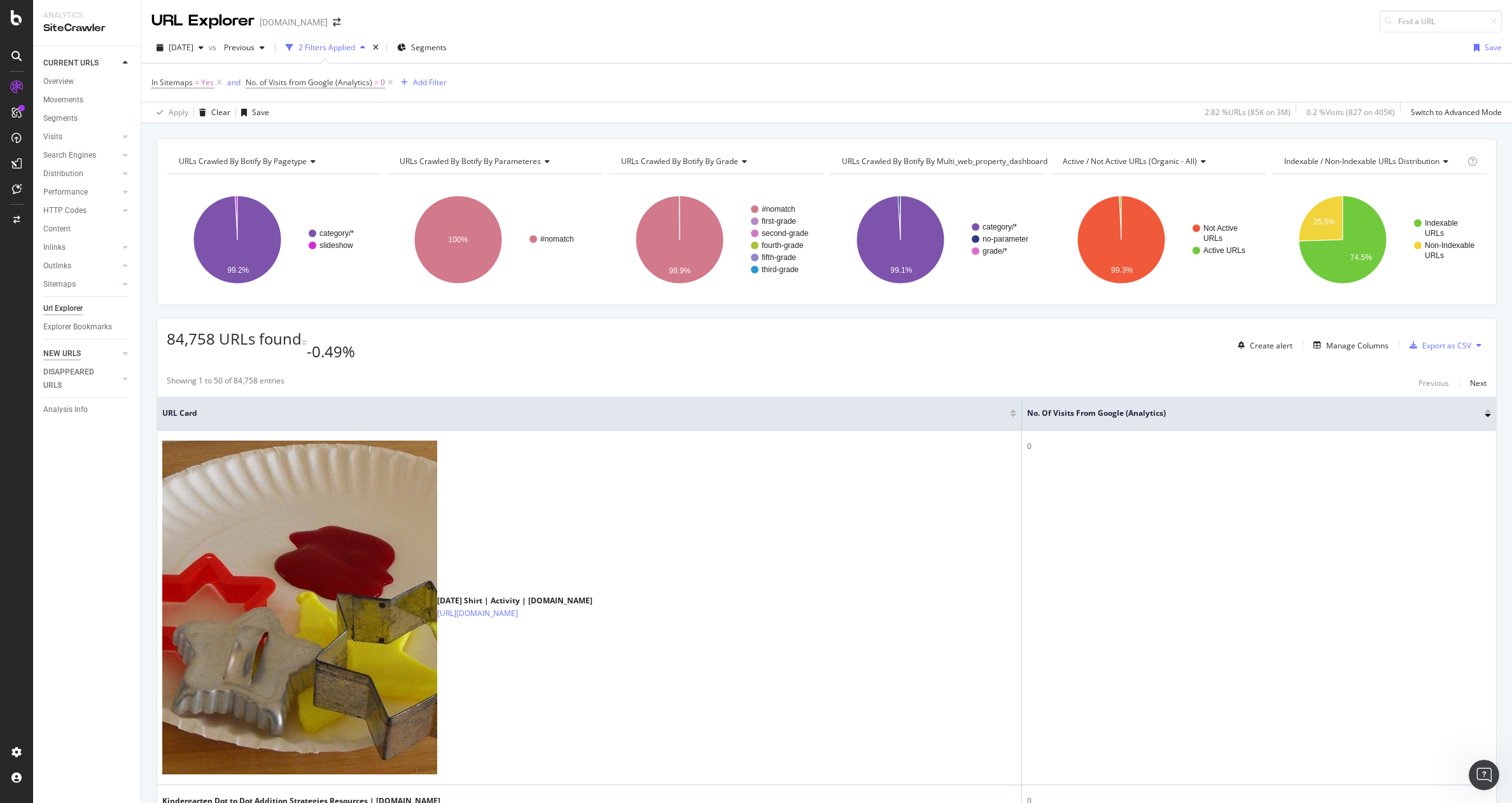
click at [67, 355] on div "NEW URLS" at bounding box center [61, 354] width 37 height 13
